Goal: Information Seeking & Learning: Learn about a topic

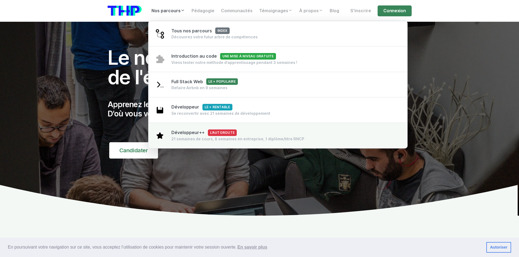
click at [210, 144] on link "Développeur++ L'autoroute 21 semaines de cours, 8 semaines en entreprise, 1 dip…" at bounding box center [277, 136] width 259 height 26
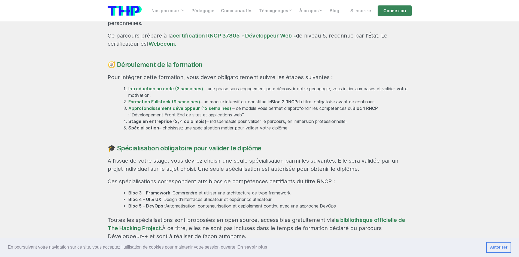
scroll to position [408, 0]
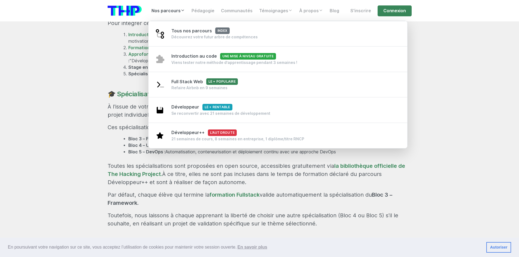
click at [166, 9] on link "Nos parcours" at bounding box center [168, 10] width 40 height 11
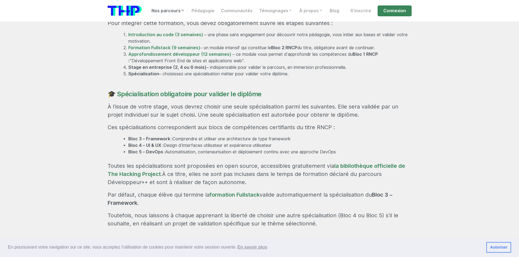
click at [182, 13] on link "Nos parcours" at bounding box center [168, 10] width 40 height 11
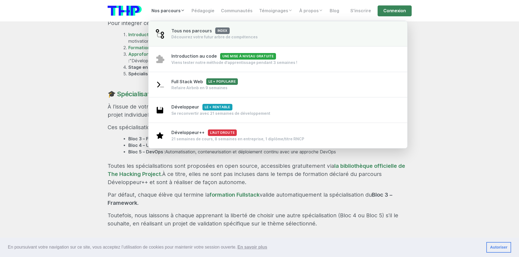
click at [215, 36] on div "Découvrez votre futur arbre de compétences" at bounding box center [214, 36] width 86 height 5
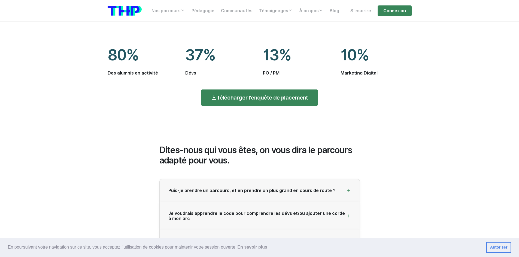
scroll to position [790, 0]
